Goal: Task Accomplishment & Management: Manage account settings

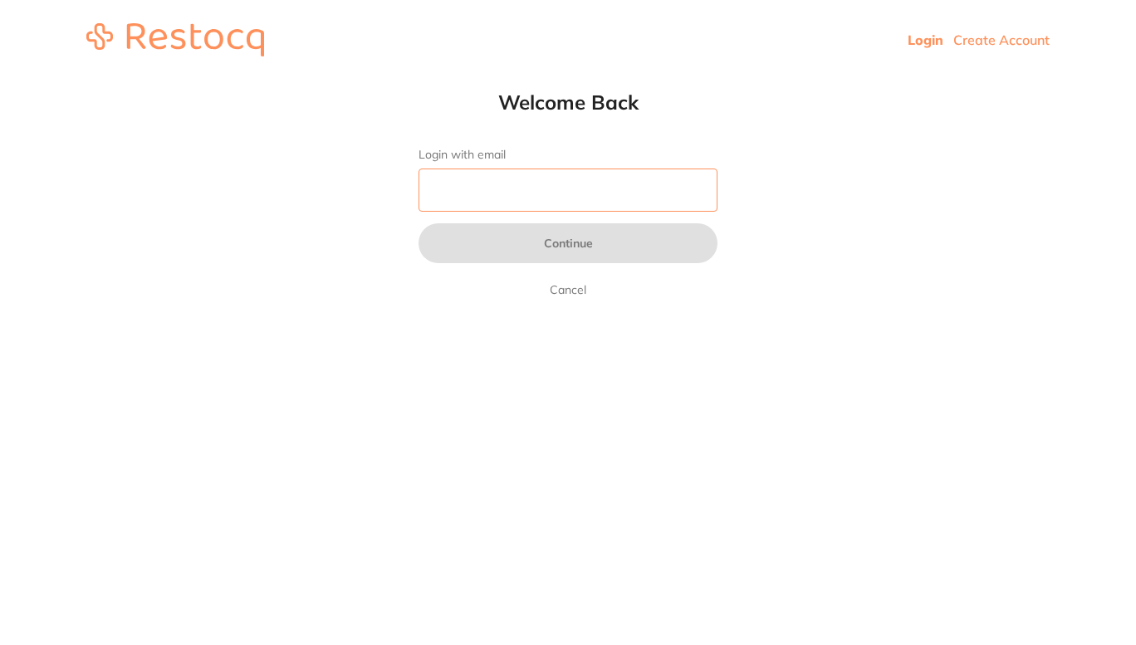
click at [545, 193] on input "Login with email" at bounding box center [567, 190] width 299 height 43
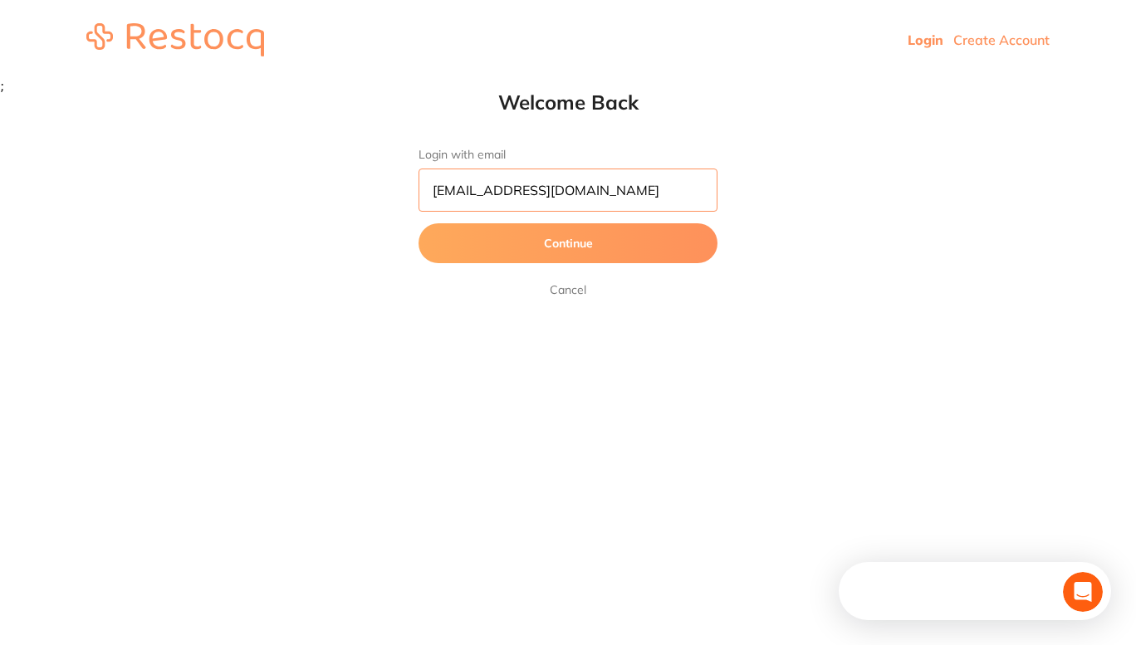
type input "[EMAIL_ADDRESS][DOMAIN_NAME]"
click at [573, 233] on button "Continue" at bounding box center [567, 243] width 299 height 40
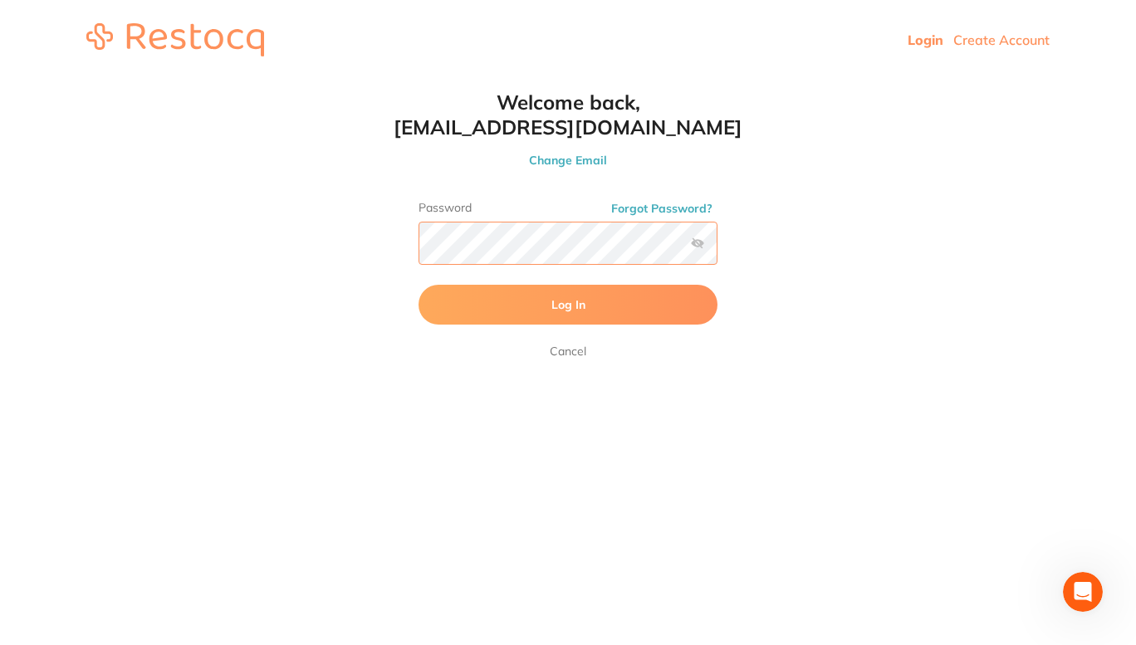
click at [418, 285] on button "Log In" at bounding box center [567, 305] width 299 height 40
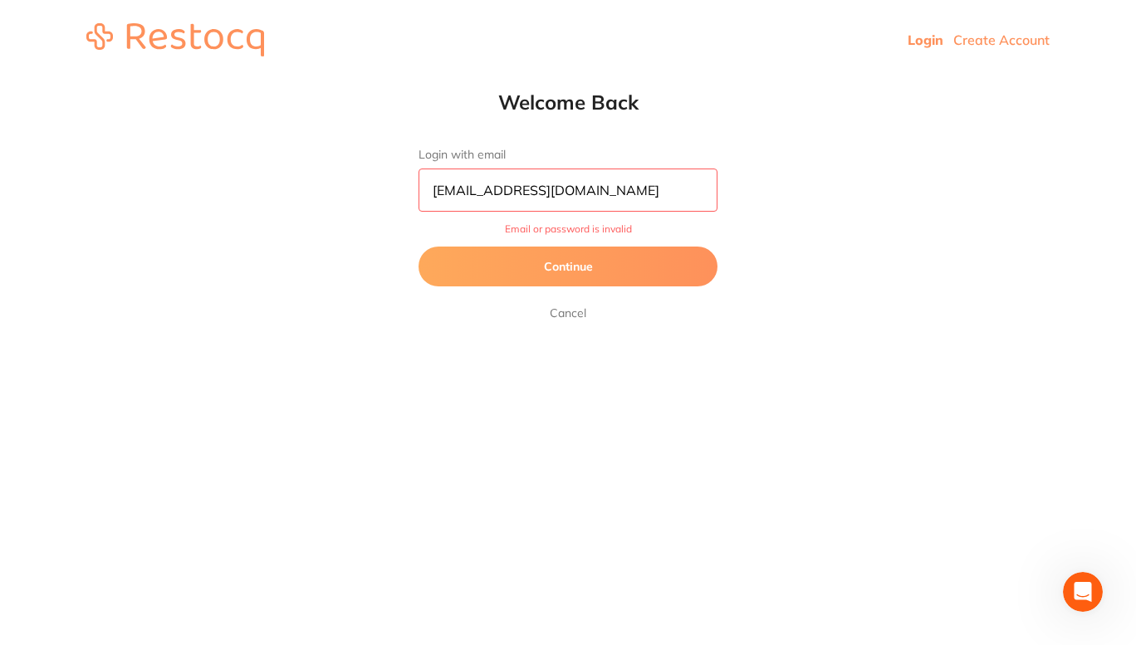
click at [603, 264] on button "Continue" at bounding box center [567, 267] width 299 height 40
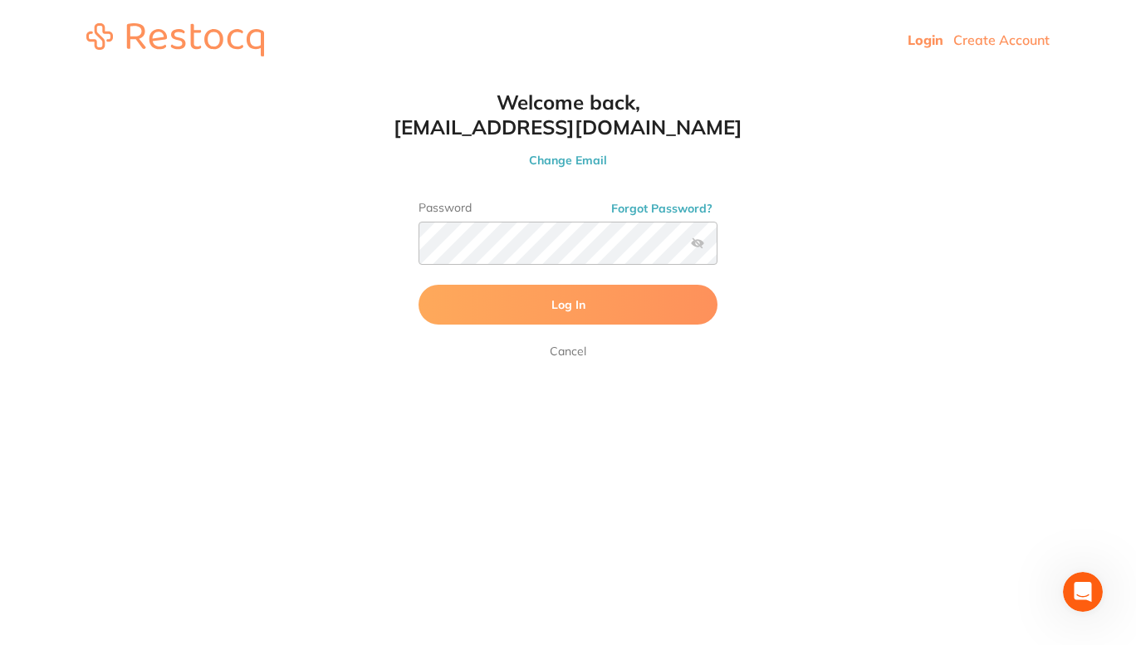
click at [699, 242] on label at bounding box center [697, 243] width 13 height 13
click at [717, 248] on input "checkbox" at bounding box center [717, 248] width 0 height 0
click at [418, 285] on button "Log In" at bounding box center [567, 305] width 299 height 40
